Goal: Task Accomplishment & Management: Use online tool/utility

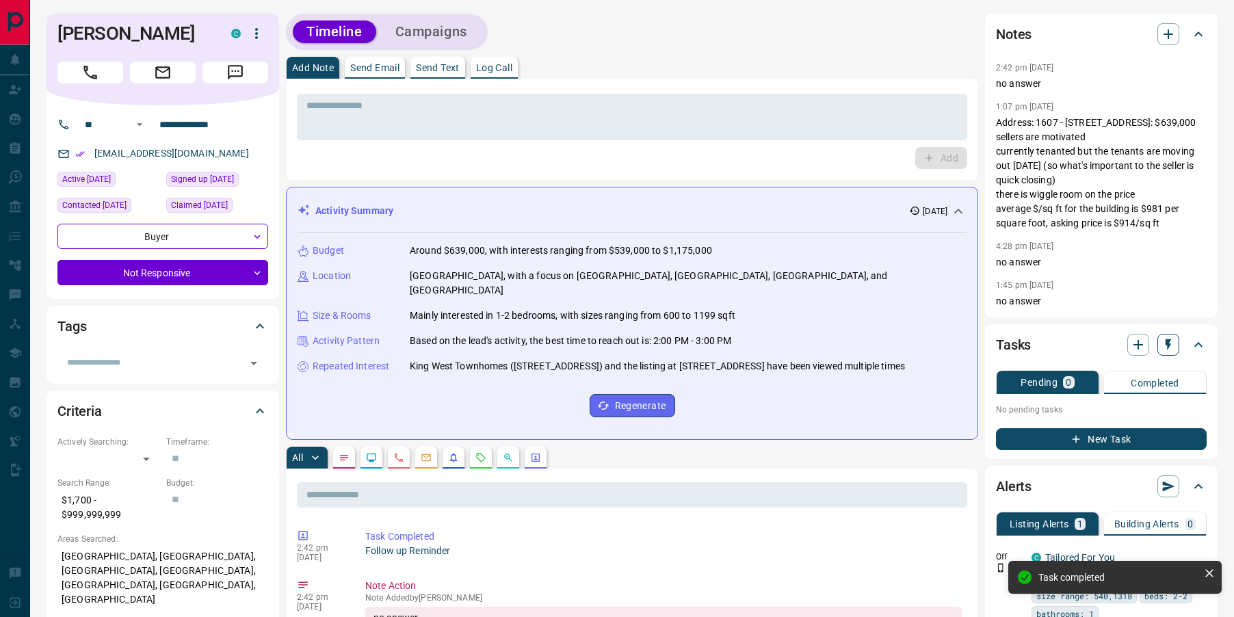
click at [1163, 352] on icon "button" at bounding box center [1168, 345] width 14 height 14
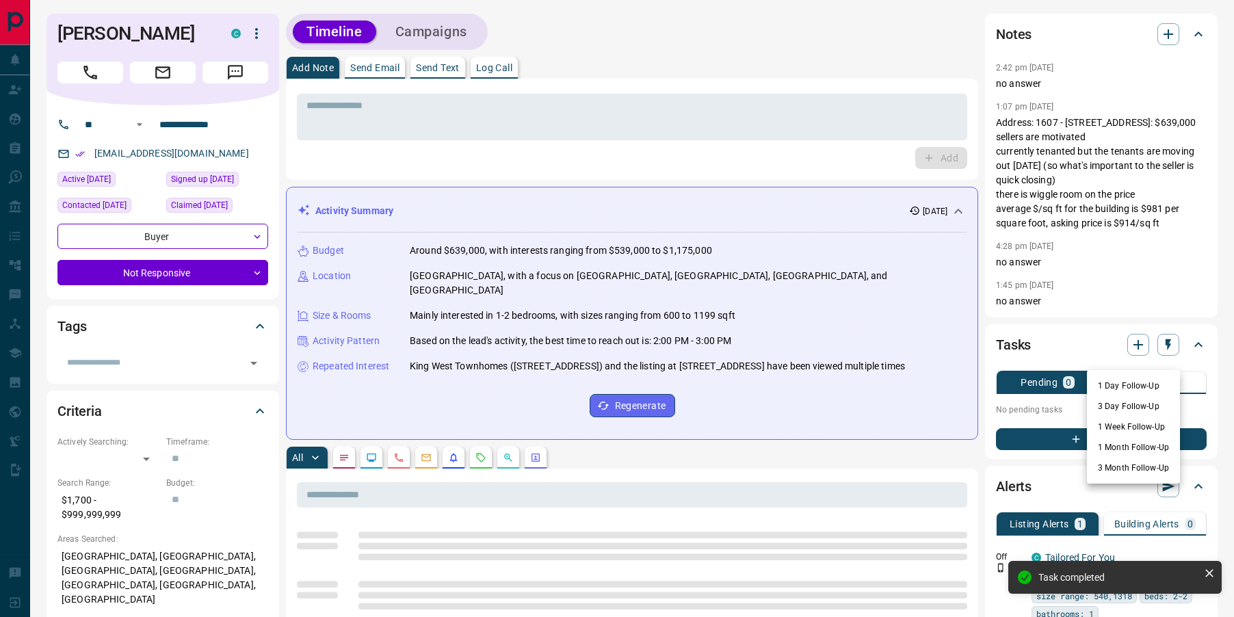
click at [1096, 418] on li "1 Week Follow-Up" at bounding box center [1133, 427] width 93 height 21
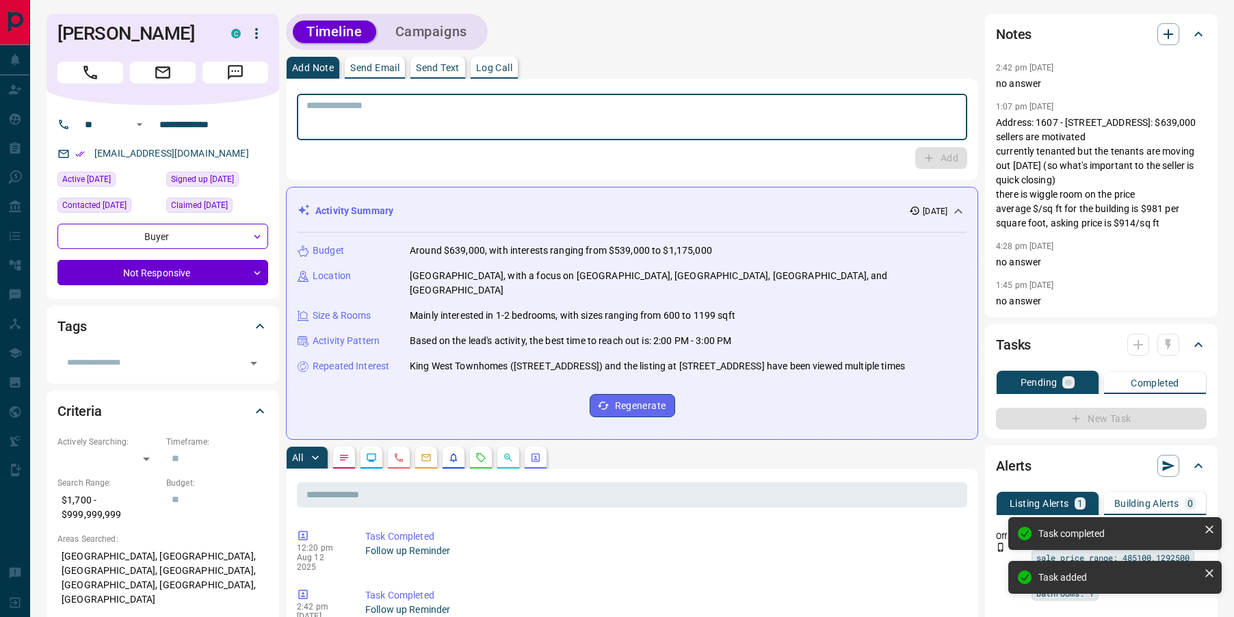
click at [783, 125] on textarea at bounding box center [631, 117] width 651 height 35
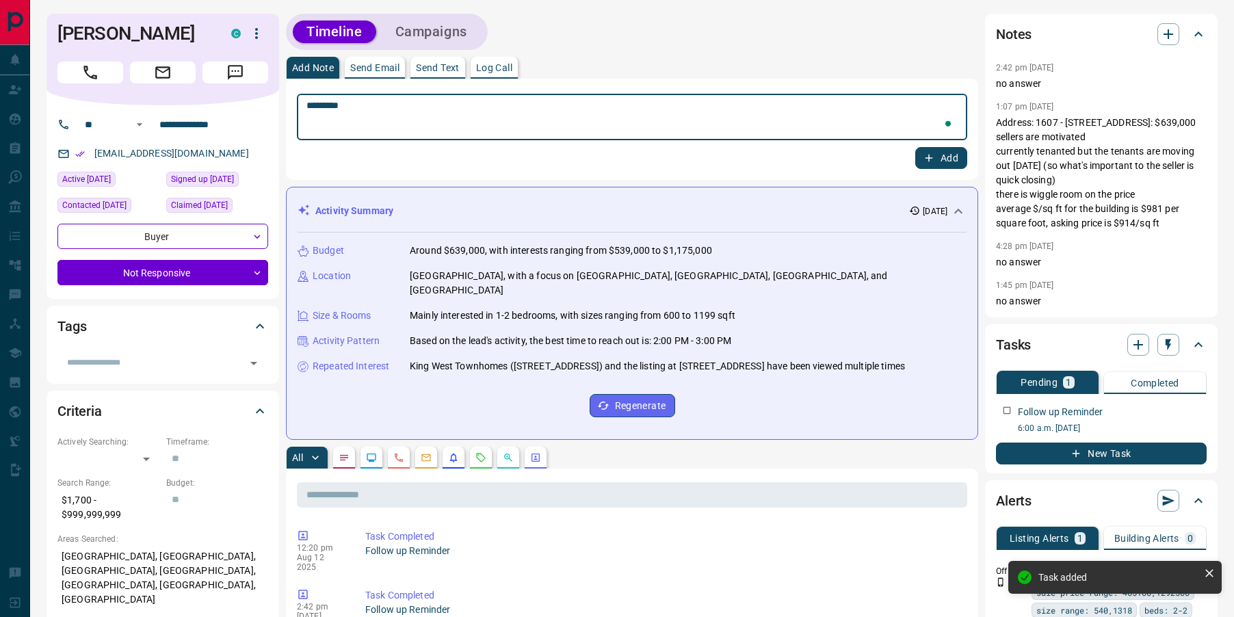
type textarea "*********"
click at [951, 155] on button "Add" at bounding box center [941, 158] width 52 height 22
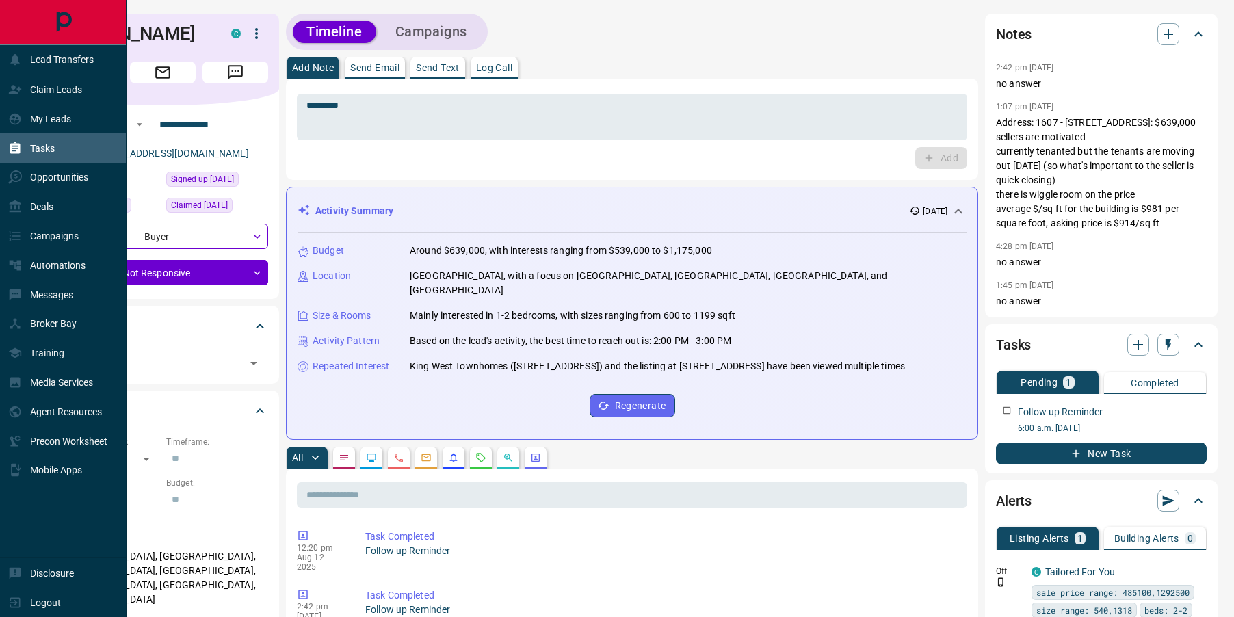
click at [31, 153] on p "Tasks" at bounding box center [42, 148] width 25 height 11
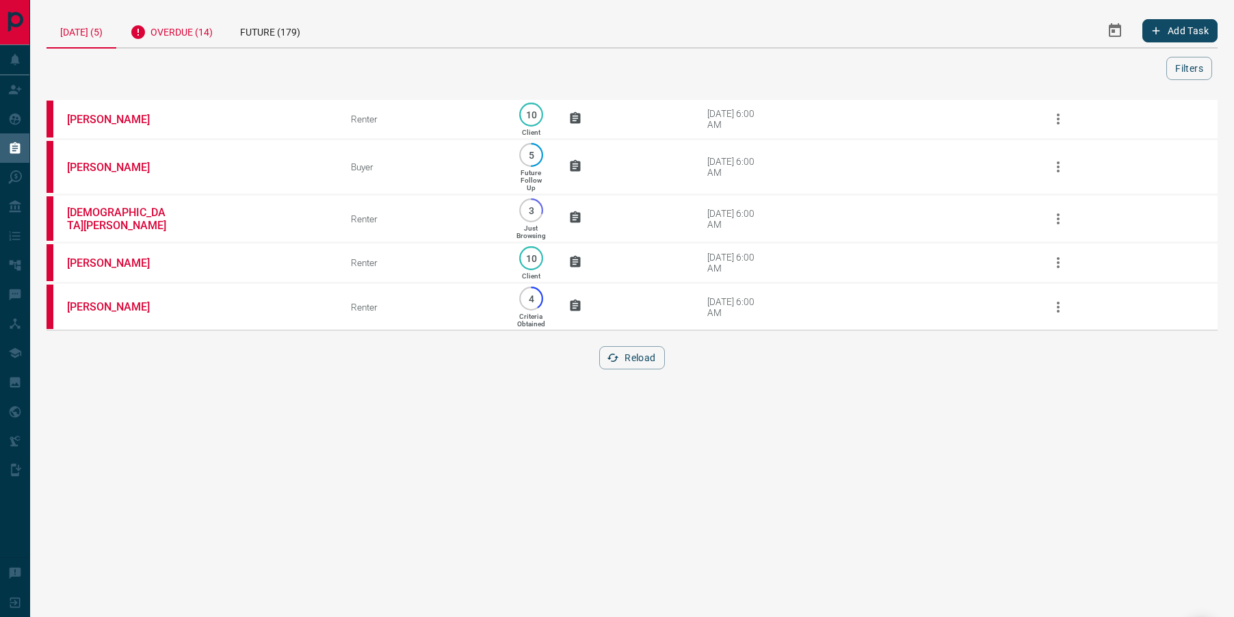
click at [187, 25] on div "Overdue (14)" at bounding box center [171, 31] width 110 height 34
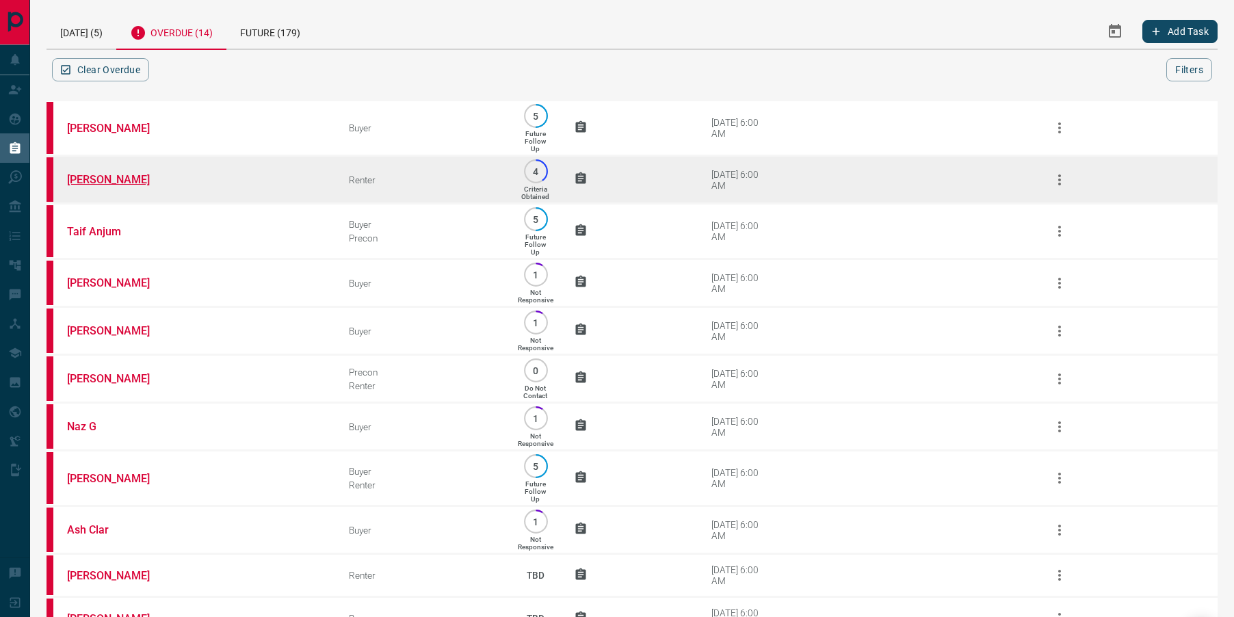
click at [106, 181] on link "[PERSON_NAME]" at bounding box center [118, 179] width 103 height 13
